Goal: Complete application form

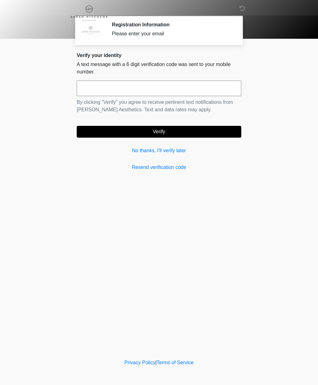
click at [175, 158] on div "Verify your identity A text message with a 6 digit verification code was sent t…" at bounding box center [159, 111] width 164 height 119
click at [180, 152] on link "No thanks, I'll verify later" at bounding box center [159, 150] width 164 height 7
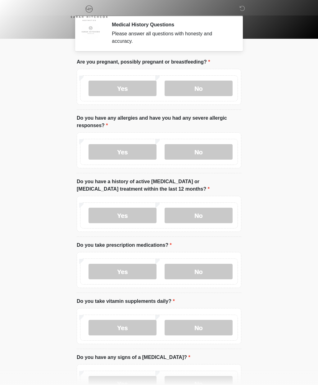
click at [218, 89] on label "No" at bounding box center [198, 89] width 68 height 16
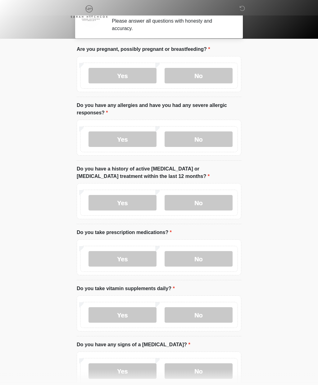
scroll to position [21, 0]
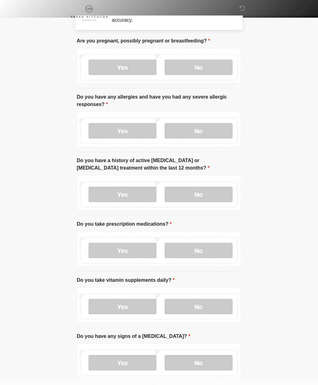
click at [206, 129] on label "No" at bounding box center [198, 131] width 68 height 16
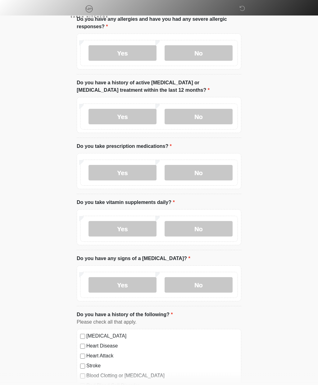
scroll to position [100, 0]
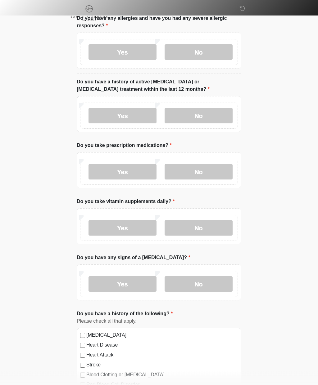
click at [210, 112] on label "No" at bounding box center [198, 116] width 68 height 16
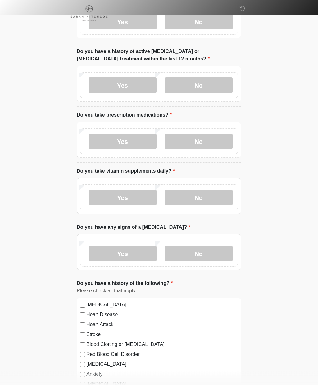
click at [133, 140] on label "Yes" at bounding box center [122, 142] width 68 height 16
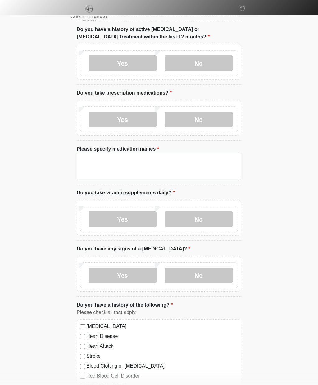
scroll to position [155, 0]
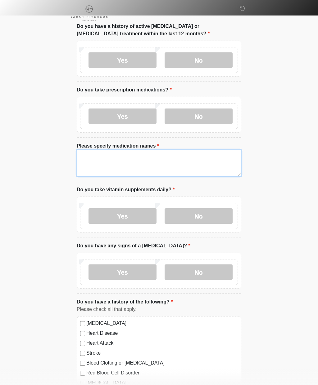
click at [193, 160] on textarea "Please specify medication names" at bounding box center [159, 163] width 164 height 27
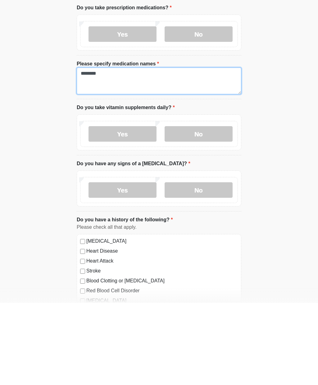
type textarea "********"
click at [214, 208] on label "No" at bounding box center [198, 216] width 68 height 16
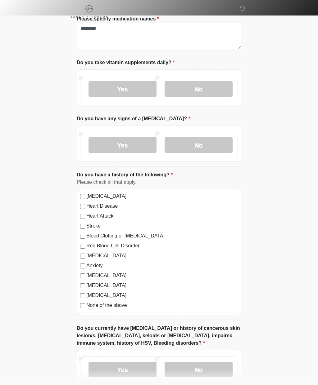
click at [213, 143] on label "No" at bounding box center [198, 146] width 68 height 16
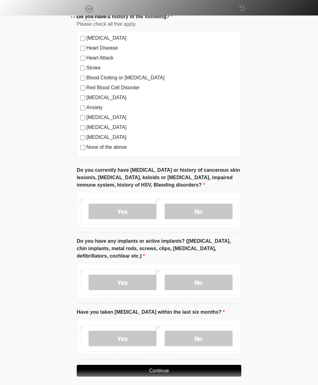
scroll to position [439, 0]
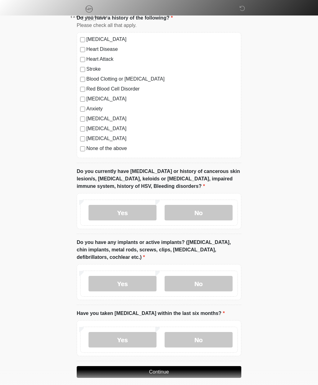
click at [212, 209] on label "No" at bounding box center [198, 213] width 68 height 16
click at [207, 276] on label "No" at bounding box center [198, 284] width 68 height 16
click at [199, 336] on label "No" at bounding box center [198, 340] width 68 height 16
click at [174, 366] on button "Continue" at bounding box center [159, 372] width 164 height 12
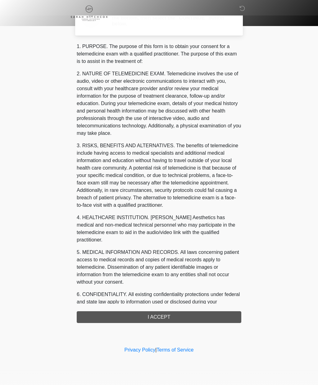
scroll to position [0, 0]
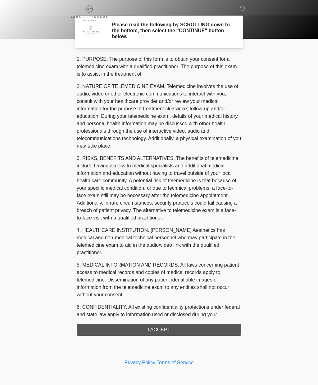
click at [152, 328] on div "1. PURPOSE. The purpose of this form is to obtain your consent for a telemedici…" at bounding box center [159, 196] width 164 height 280
click at [158, 325] on div "1. PURPOSE. The purpose of this form is to obtain your consent for a telemedici…" at bounding box center [159, 196] width 164 height 280
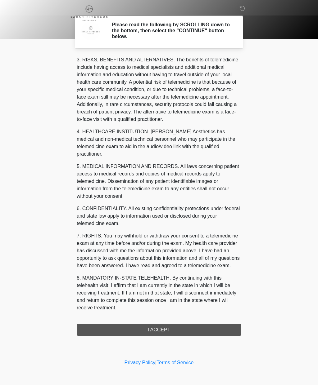
scroll to position [106, 0]
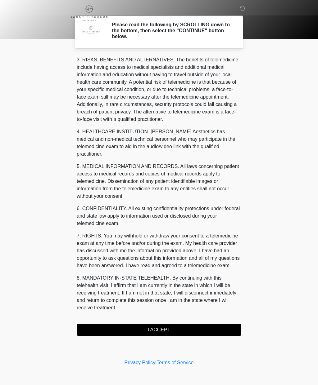
click at [156, 328] on button "I ACCEPT" at bounding box center [159, 330] width 164 height 12
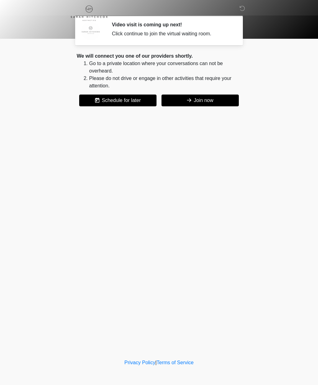
click at [203, 98] on button "Join now" at bounding box center [199, 101] width 77 height 12
